Goal: Navigation & Orientation: Find specific page/section

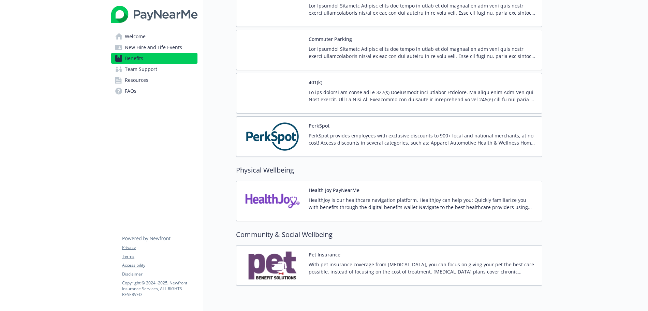
scroll to position [1192, 0]
